Goal: Navigation & Orientation: Find specific page/section

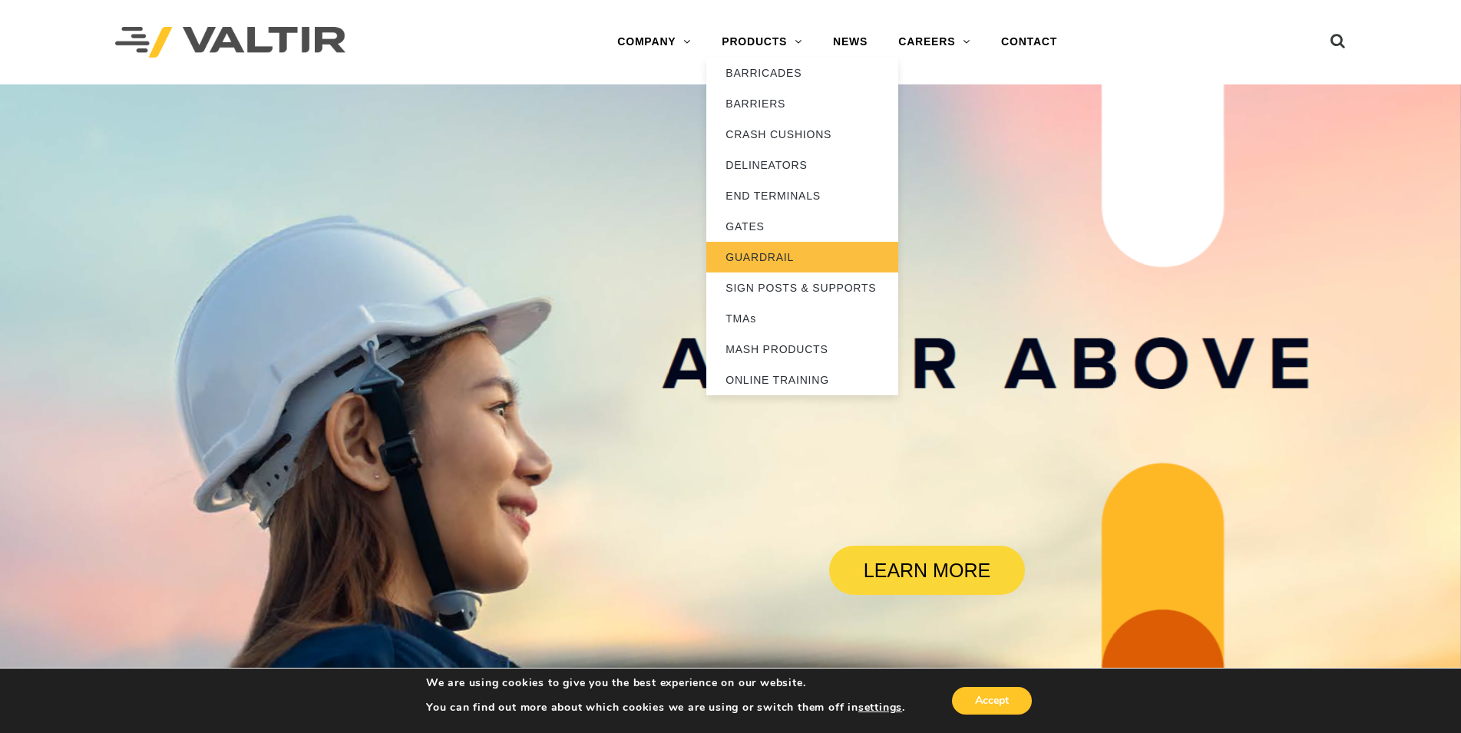
click at [744, 254] on link "GUARDRAIL" at bounding box center [802, 257] width 192 height 31
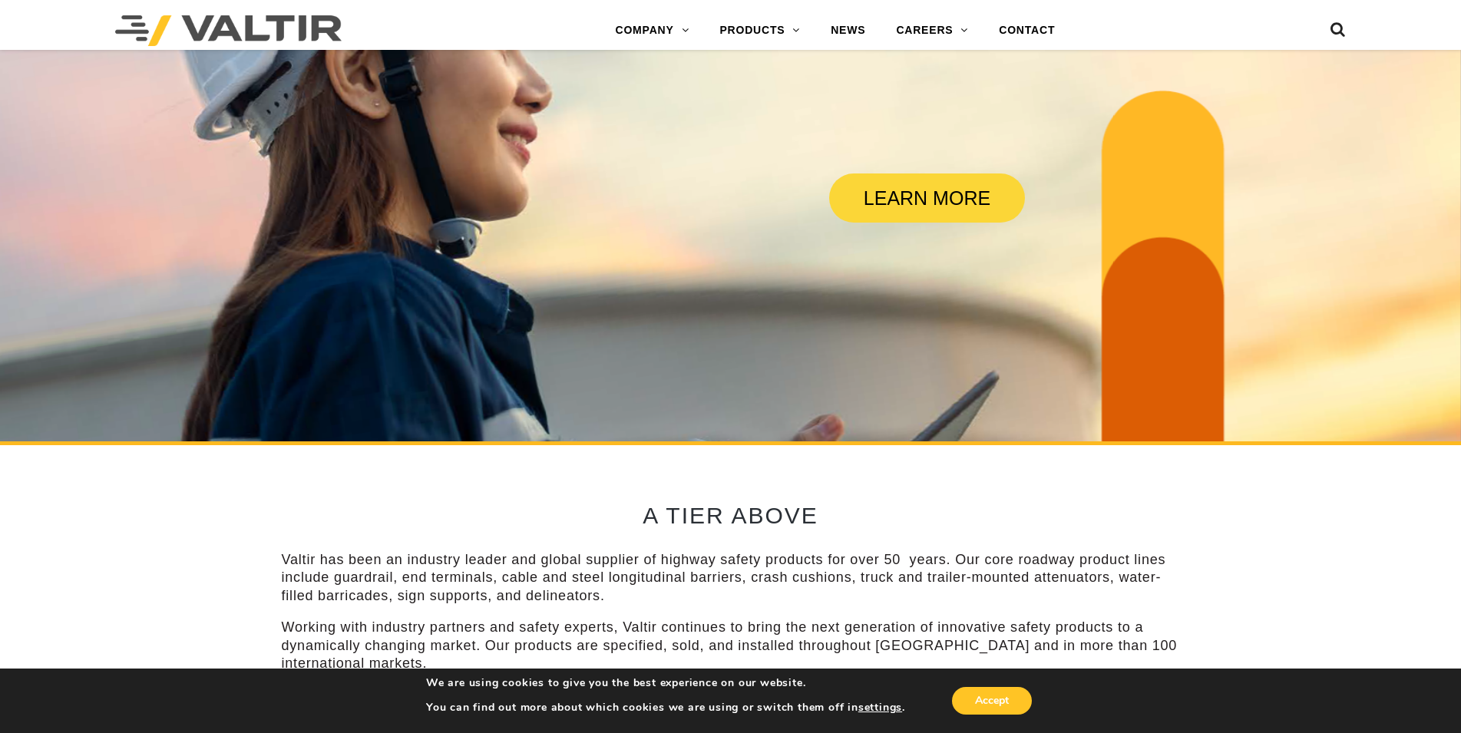
scroll to position [691, 0]
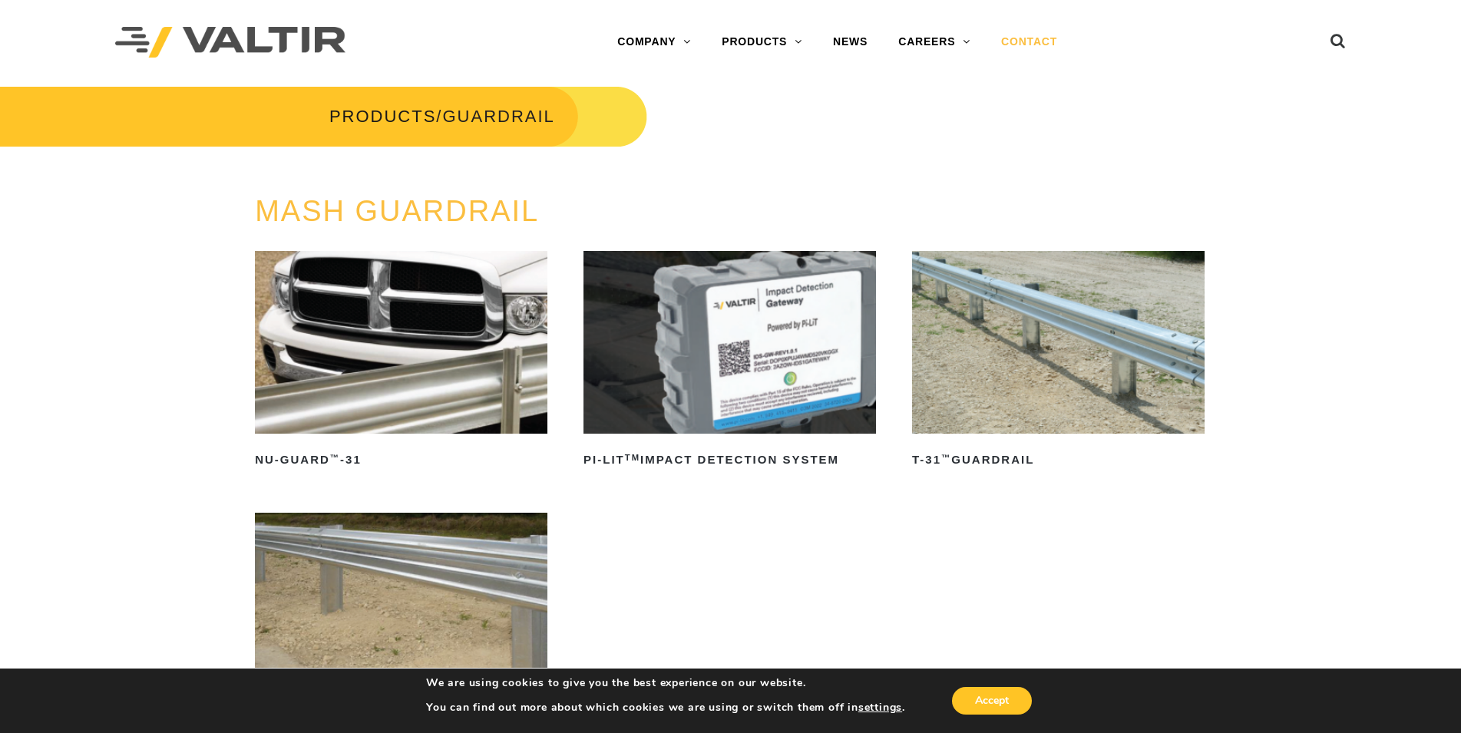
click at [1022, 36] on link "CONTACT" at bounding box center [1028, 42] width 87 height 31
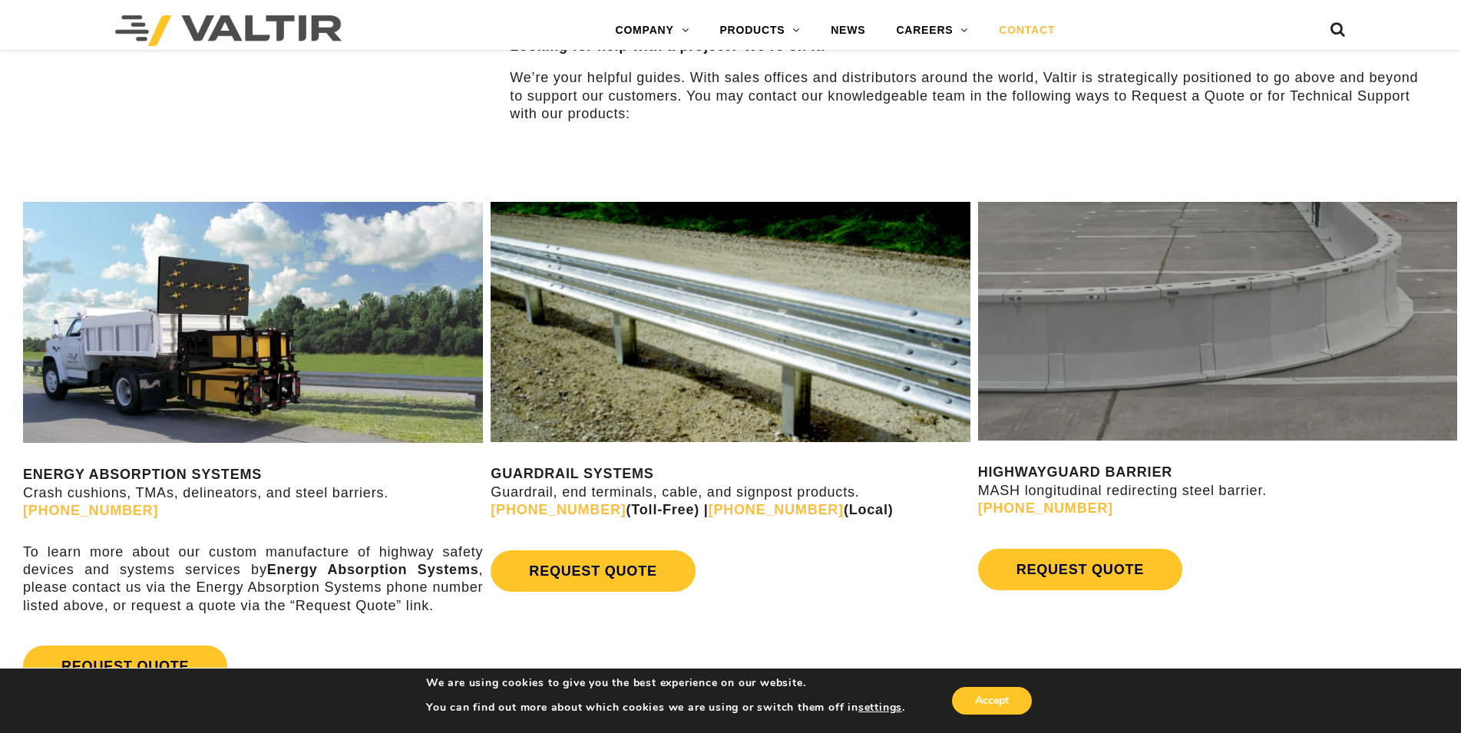
scroll to position [767, 0]
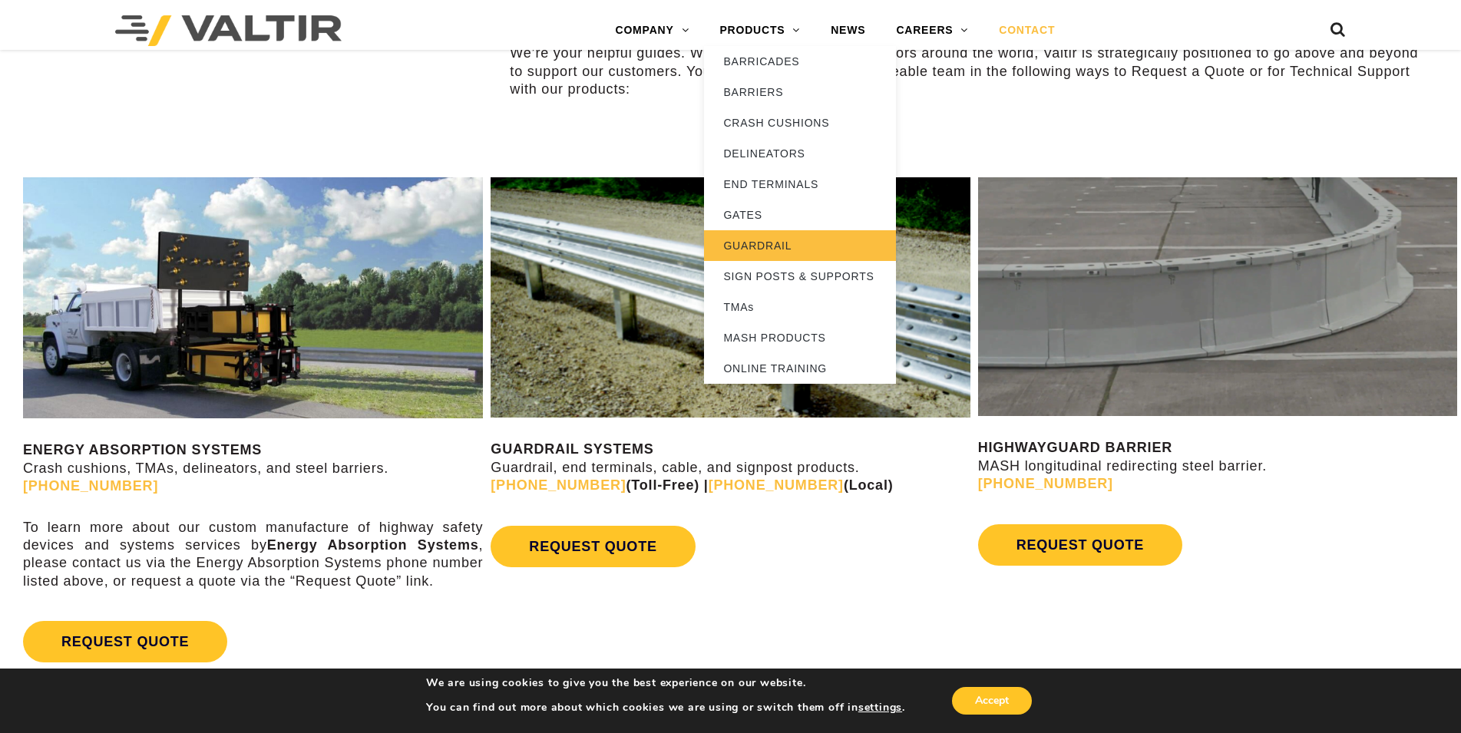
click at [747, 246] on link "GUARDRAIL" at bounding box center [800, 245] width 192 height 31
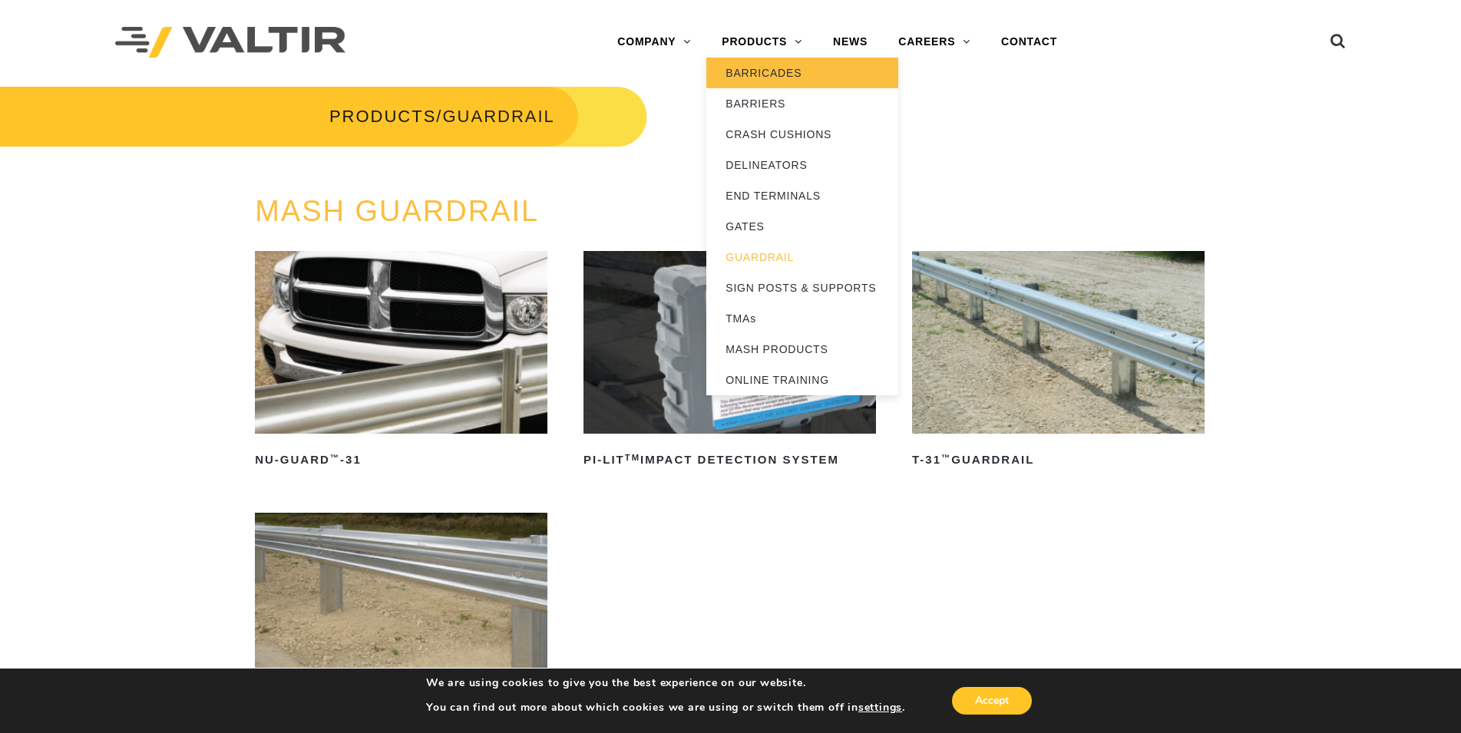
click at [746, 73] on link "BARRICADES" at bounding box center [802, 73] width 192 height 31
